Goal: Transaction & Acquisition: Purchase product/service

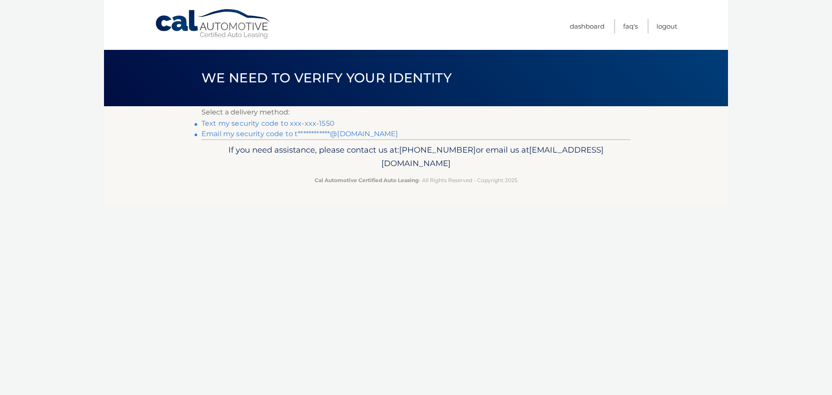
click at [217, 124] on link "Text my security code to xxx-xxx-1550" at bounding box center [268, 123] width 133 height 8
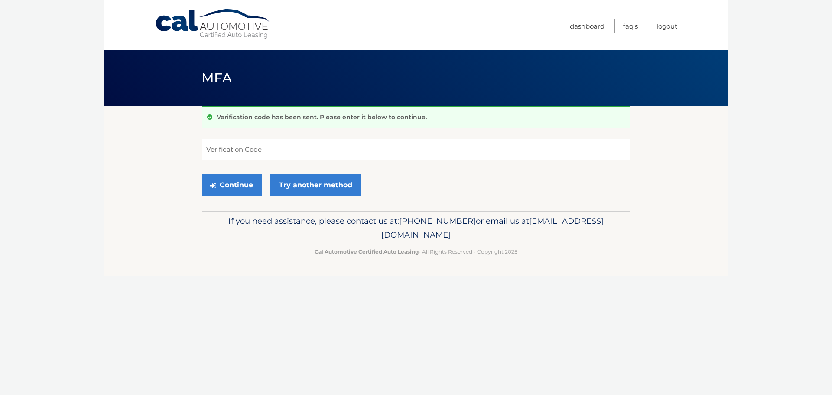
click at [227, 152] on input "Verification Code" at bounding box center [416, 150] width 429 height 22
click at [282, 157] on input "Verification Code" at bounding box center [416, 150] width 429 height 22
type input "921363"
click at [213, 177] on button "Continue" at bounding box center [232, 185] width 60 height 22
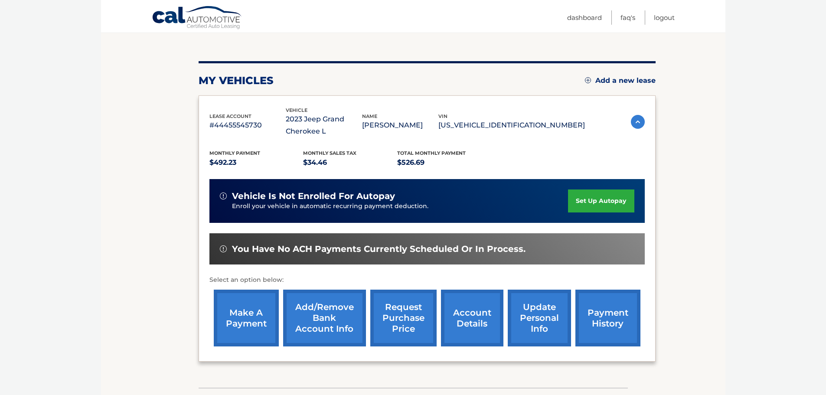
scroll to position [143, 0]
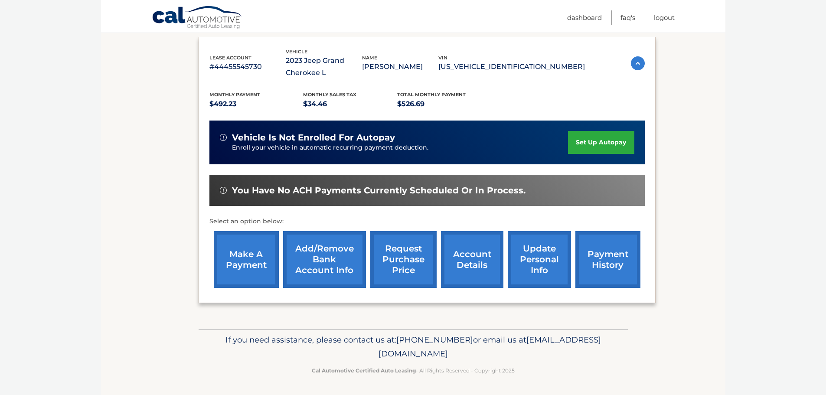
click at [240, 258] on link "make a payment" at bounding box center [246, 259] width 65 height 57
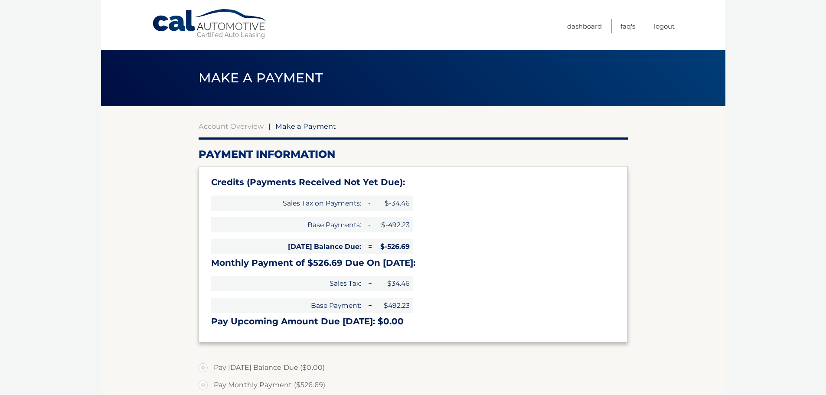
type input "0"
select select "MjRkZjQzOTgtNjMyZS00YzQ4LWExM2EtYjFhYTg0ZGVmMjZh"
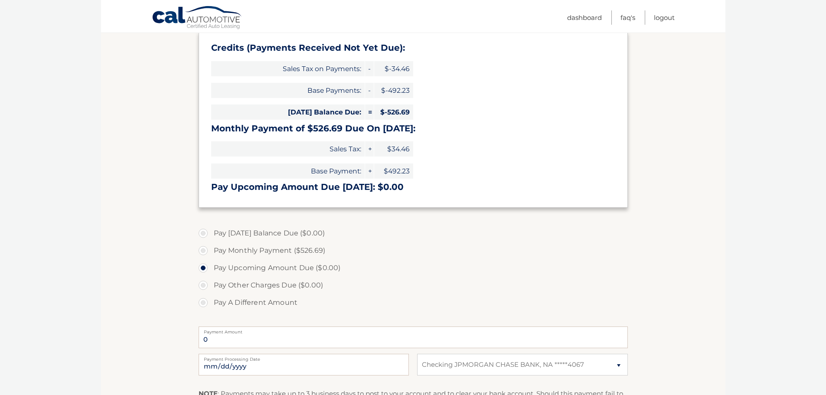
scroll to position [217, 0]
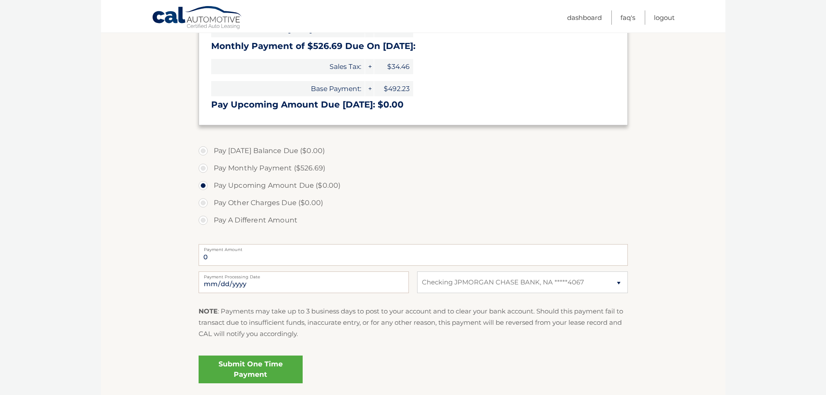
click at [247, 163] on label "Pay Monthly Payment ($526.69)" at bounding box center [413, 168] width 429 height 17
click at [211, 163] on input "Pay Monthly Payment ($526.69)" at bounding box center [206, 167] width 9 height 14
radio input "true"
type input "526.69"
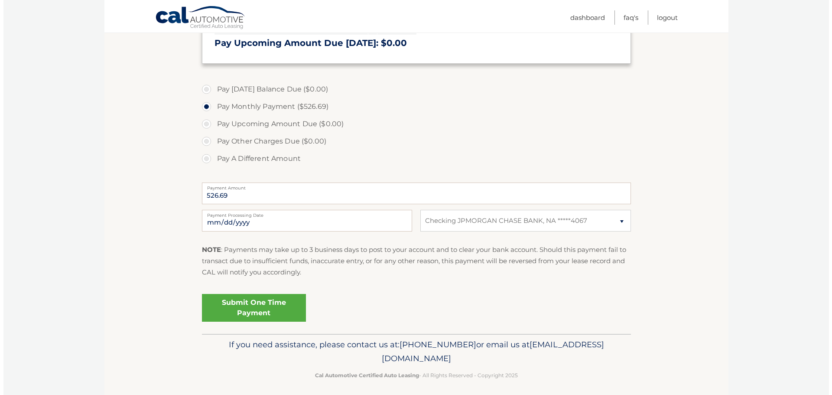
scroll to position [283, 0]
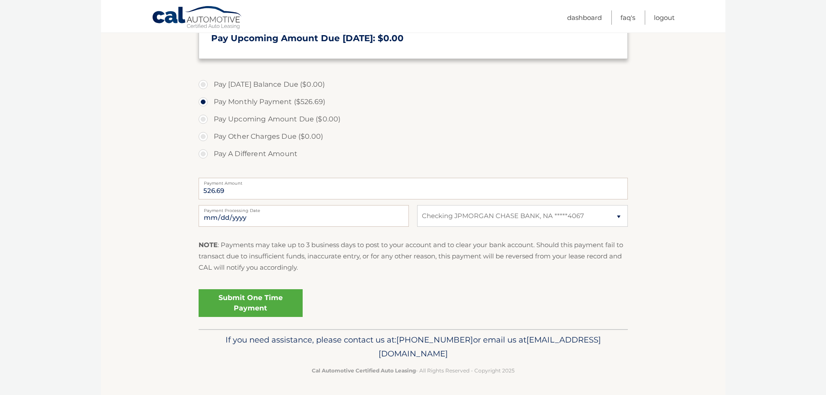
click at [266, 299] on link "Submit One Time Payment" at bounding box center [251, 303] width 104 height 28
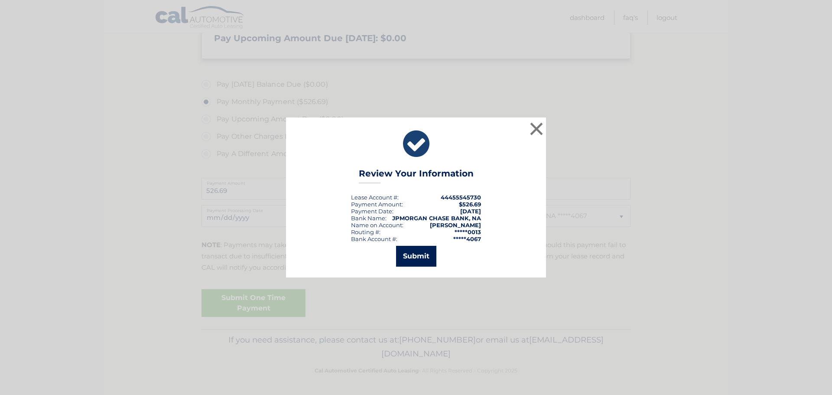
click at [408, 252] on button "Submit" at bounding box center [416, 256] width 40 height 21
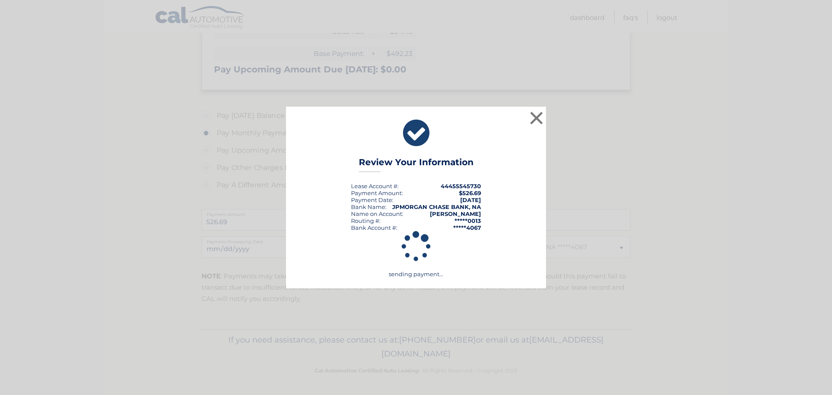
scroll to position [252, 0]
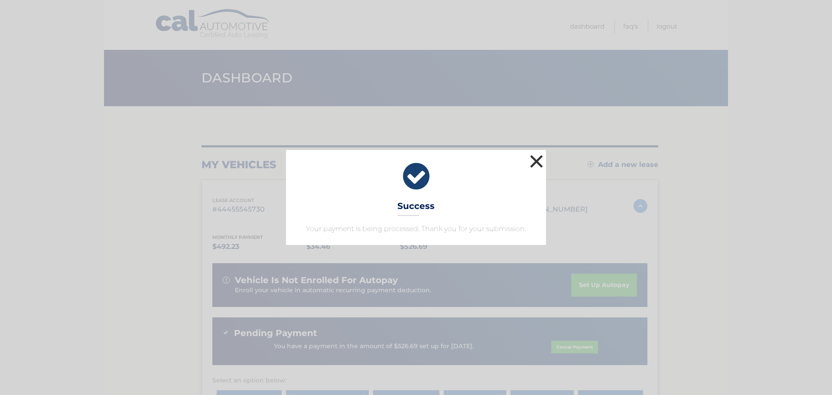
click at [537, 159] on button "×" at bounding box center [536, 161] width 17 height 17
